Goal: Find contact information: Find contact information

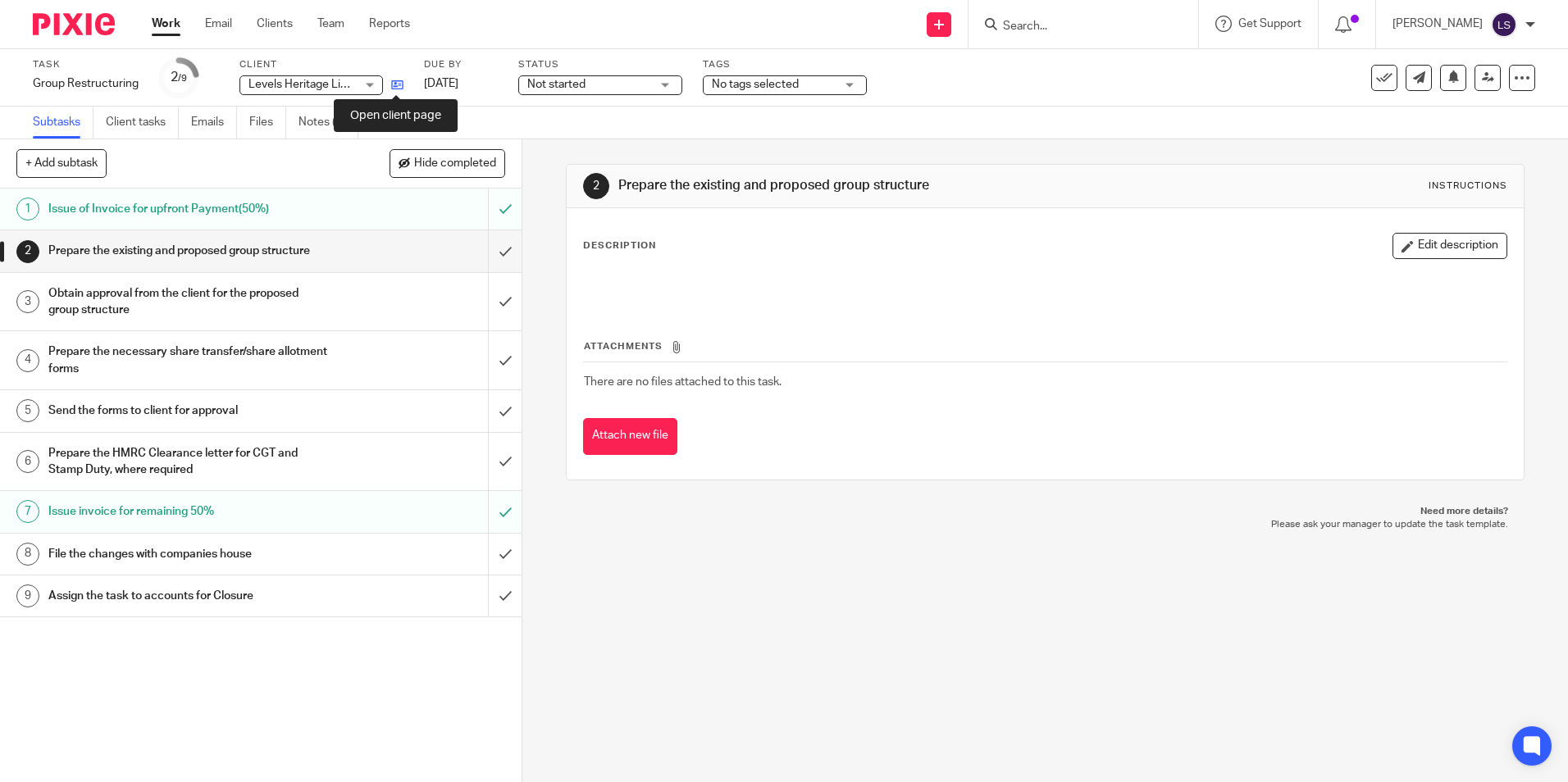
click at [394, 85] on icon at bounding box center [397, 85] width 12 height 12
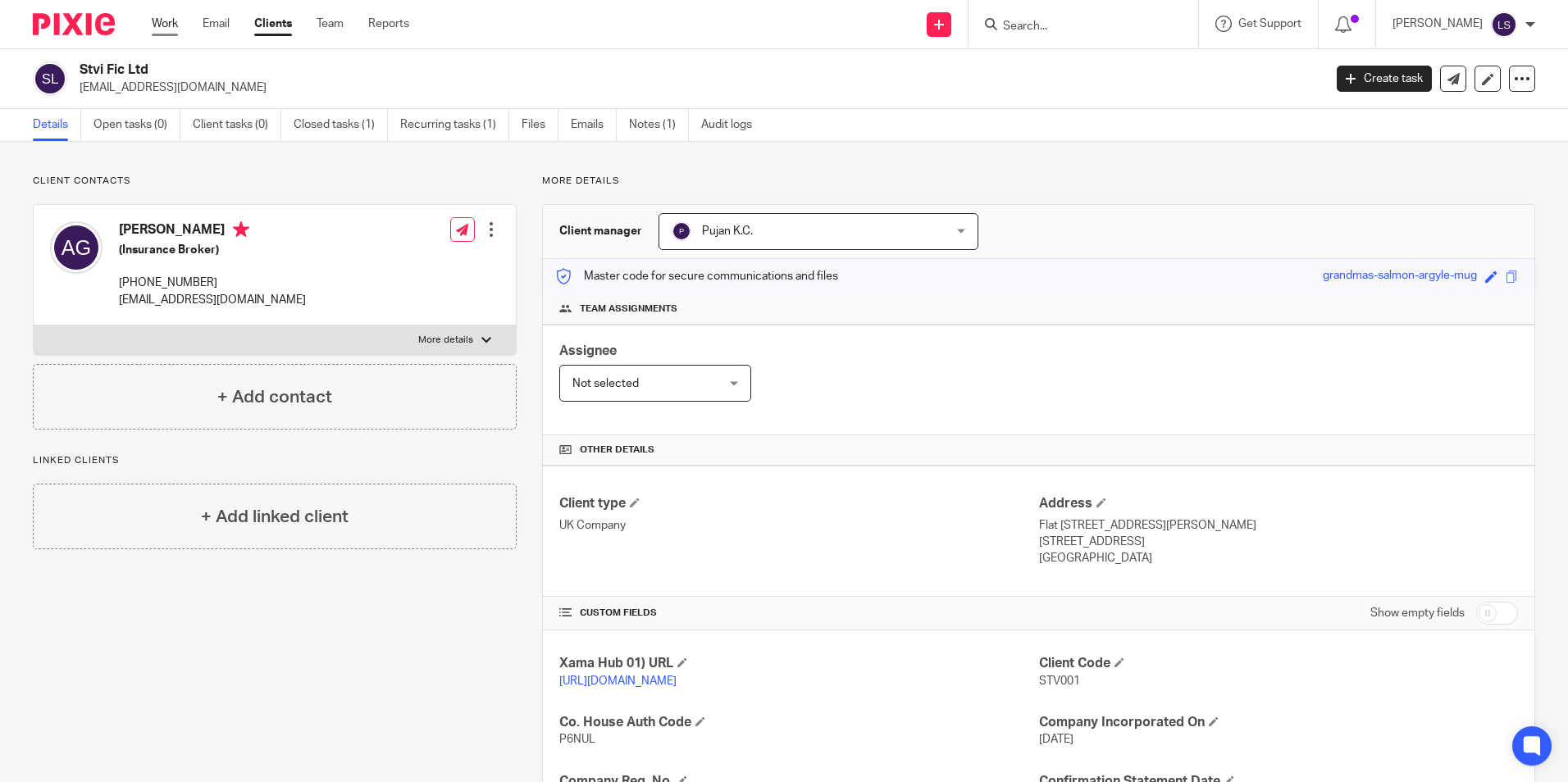
click at [167, 22] on link "Work" at bounding box center [165, 24] width 26 height 16
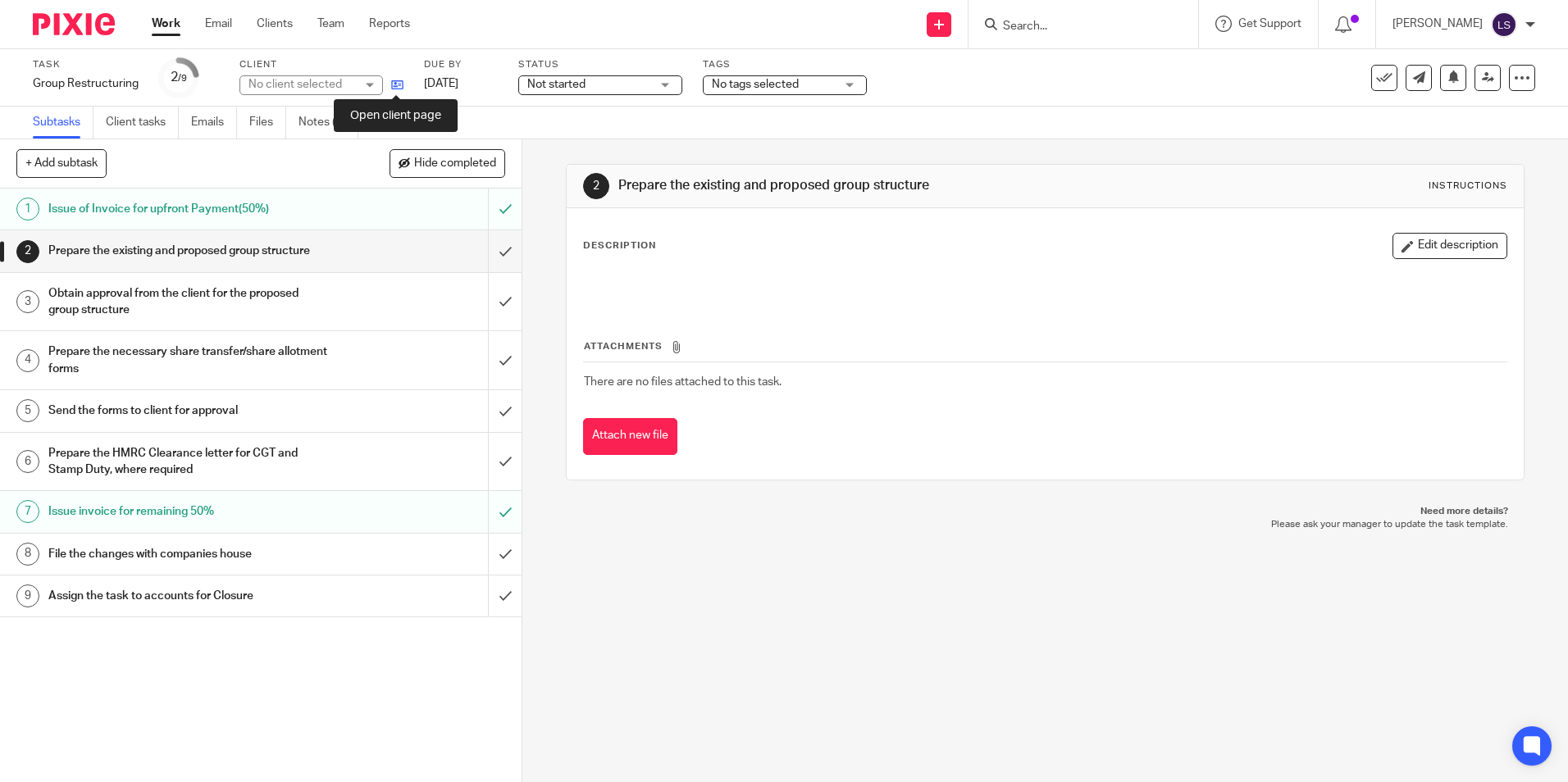
click at [399, 86] on icon at bounding box center [397, 85] width 12 height 12
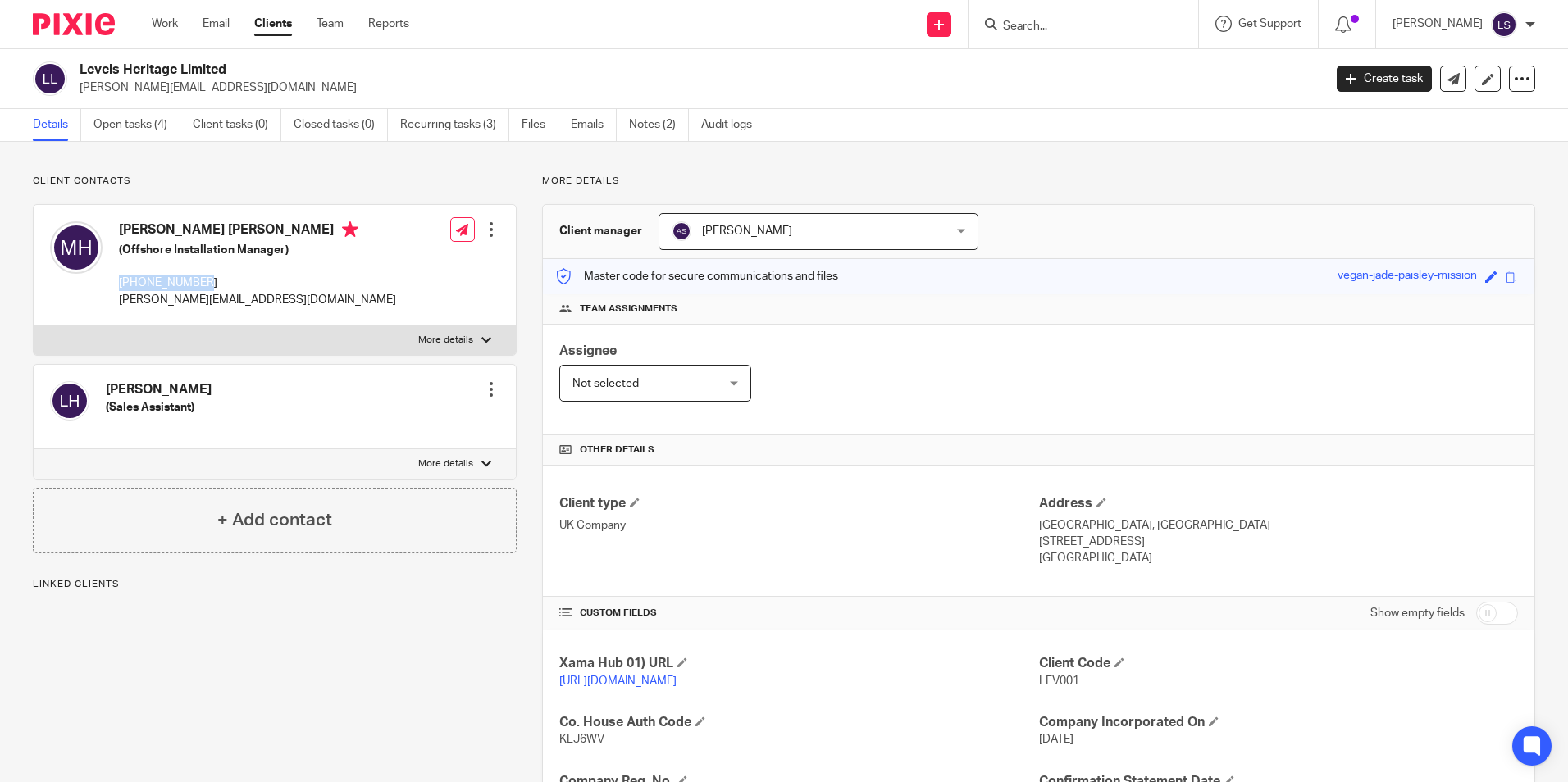
drag, startPoint x: 214, startPoint y: 286, endPoint x: 117, endPoint y: 278, distance: 97.3
click at [117, 278] on div "Michael Stuart Harris Hickson (Offshore Installation Manager) +447734853216 mic…" at bounding box center [223, 265] width 346 height 104
copy p "+447734853216"
click at [1024, 523] on p "UK Company" at bounding box center [798, 525] width 479 height 16
click at [207, 279] on p "+447734853216" at bounding box center [257, 282] width 278 height 16
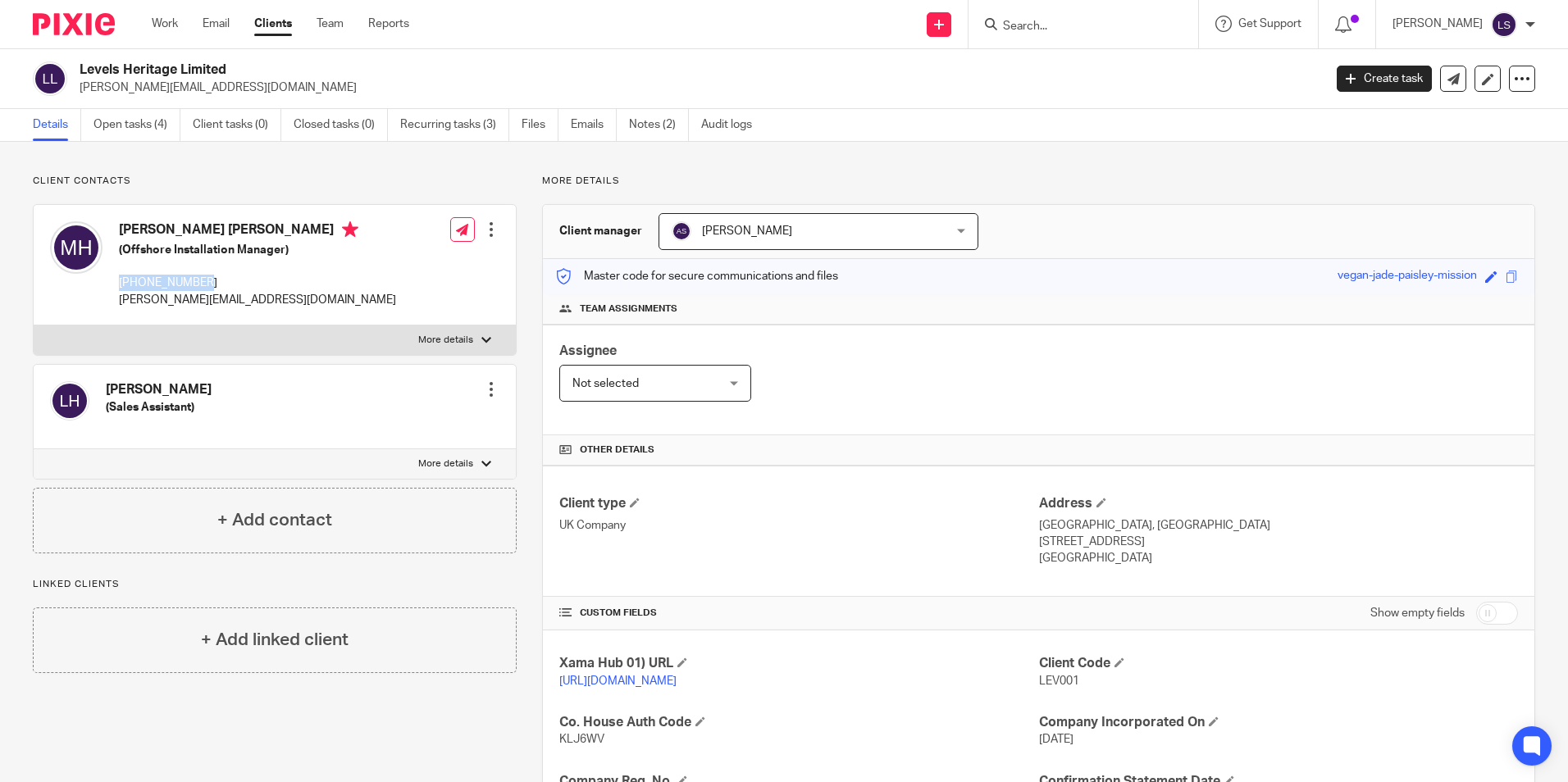
drag, startPoint x: 214, startPoint y: 279, endPoint x: 120, endPoint y: 287, distance: 94.3
click at [120, 287] on p "+447734853216" at bounding box center [257, 282] width 278 height 16
copy p "+447734853216"
